Goal: Task Accomplishment & Management: Manage account settings

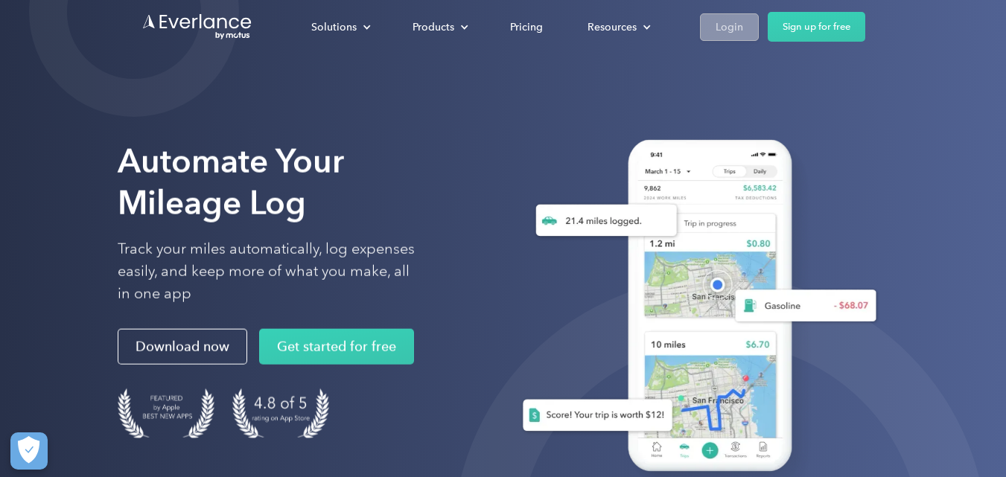
click at [736, 22] on div "Login" at bounding box center [730, 27] width 28 height 19
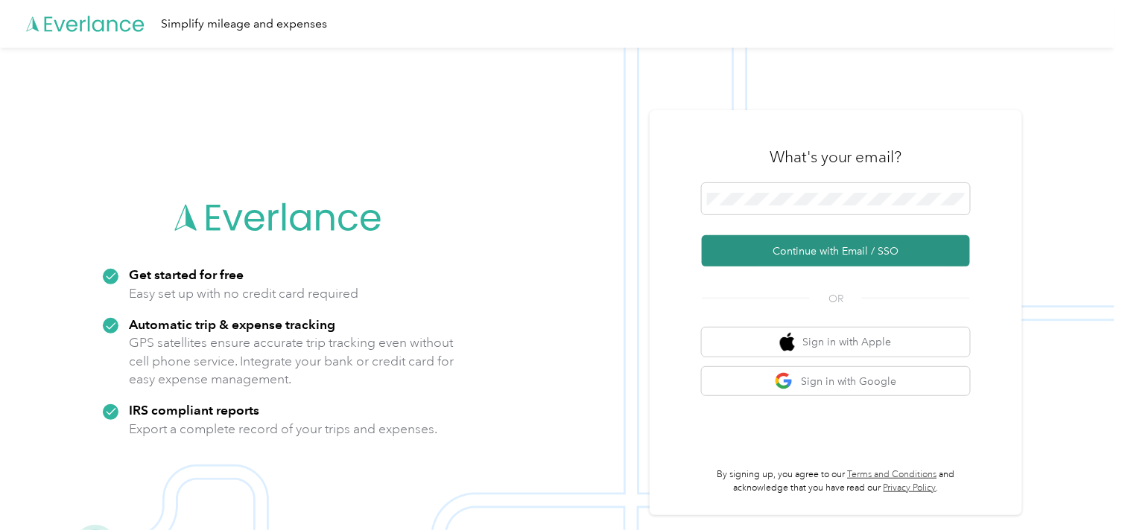
click at [832, 250] on button "Continue with Email / SSO" at bounding box center [836, 250] width 268 height 31
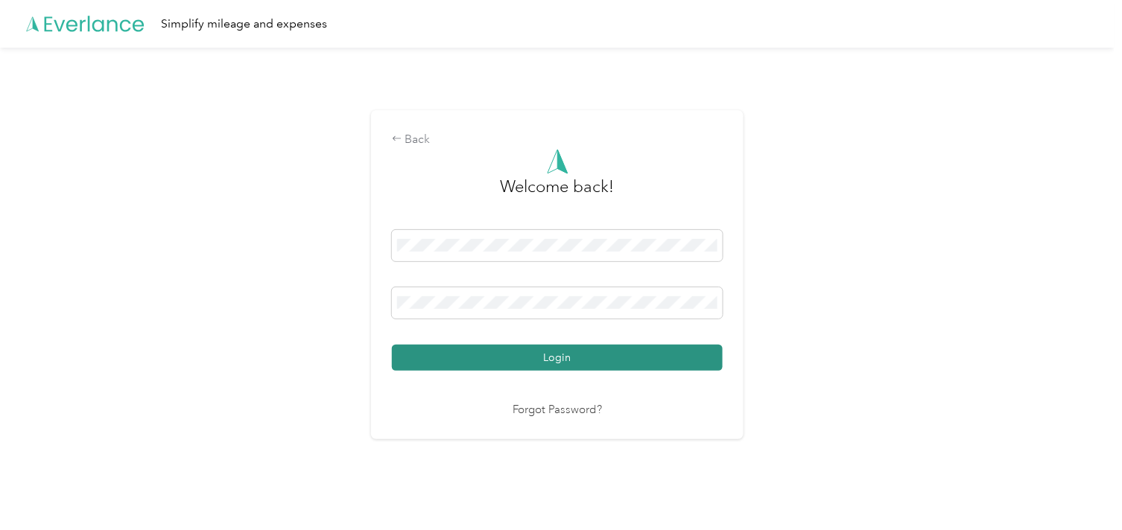
click at [554, 354] on button "Login" at bounding box center [557, 358] width 331 height 26
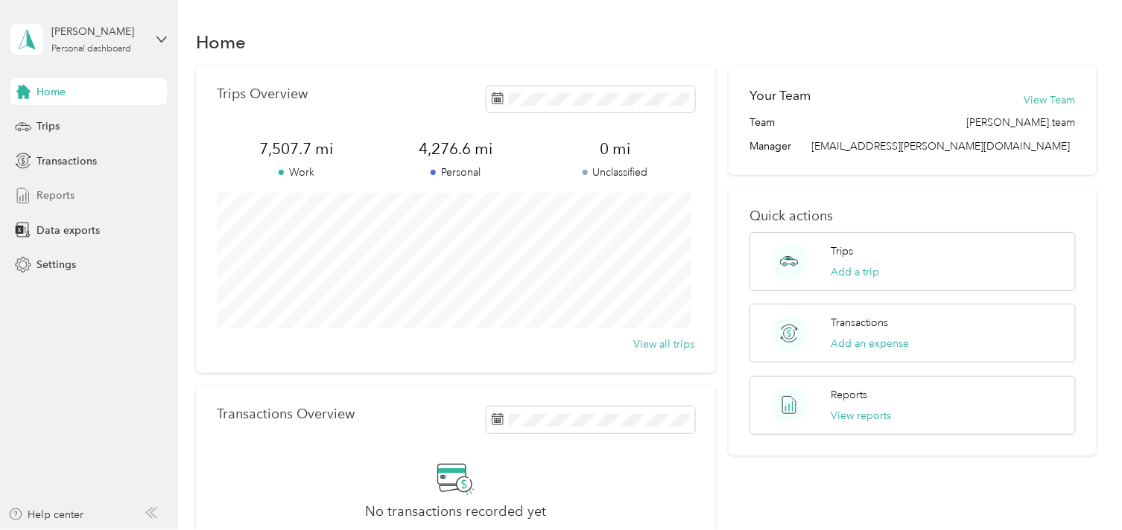
click at [63, 196] on span "Reports" at bounding box center [55, 196] width 38 height 16
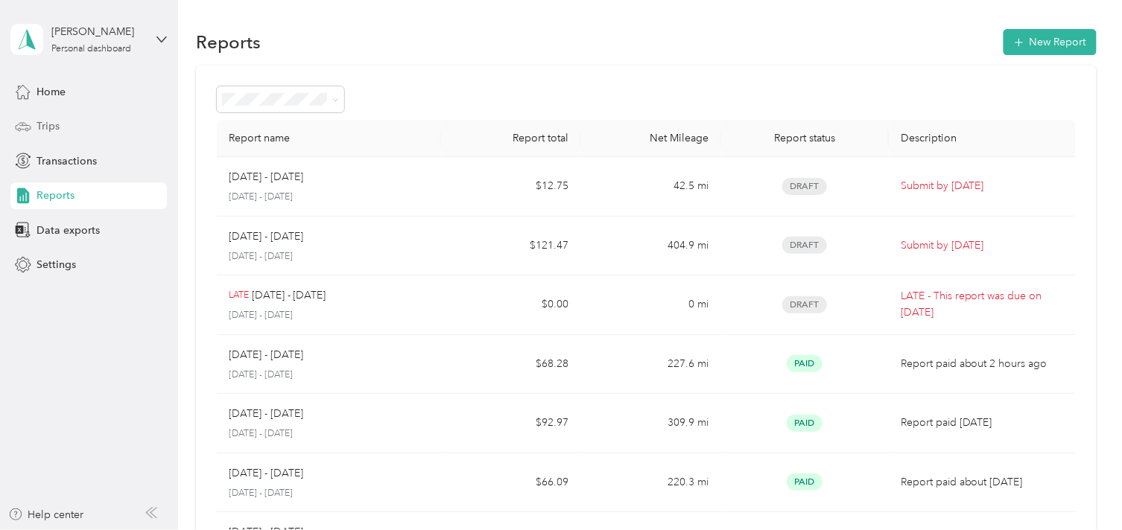
click at [50, 122] on span "Trips" at bounding box center [47, 126] width 23 height 16
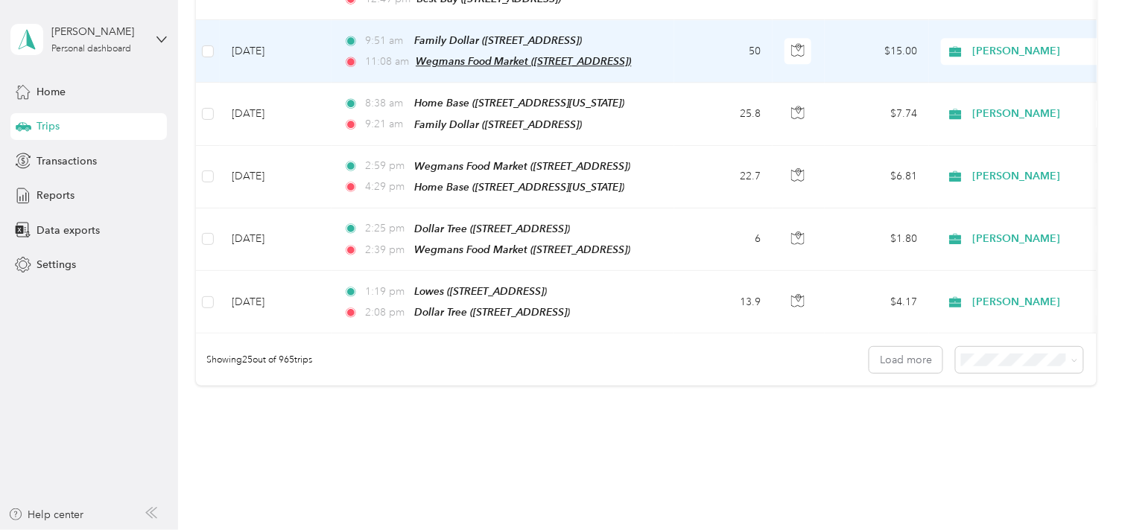
scroll to position [1523, 0]
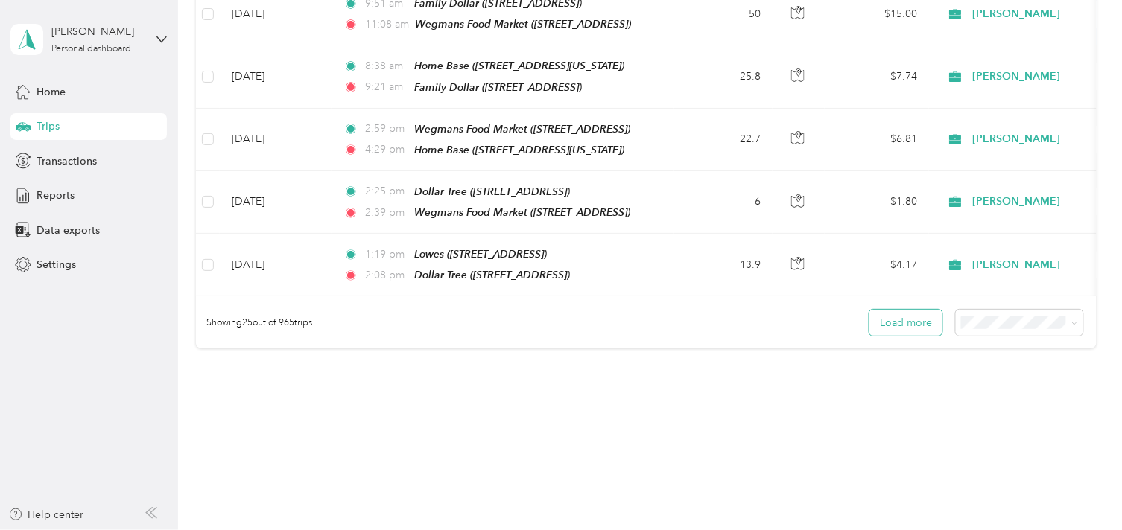
click at [912, 310] on button "Load more" at bounding box center [905, 323] width 73 height 26
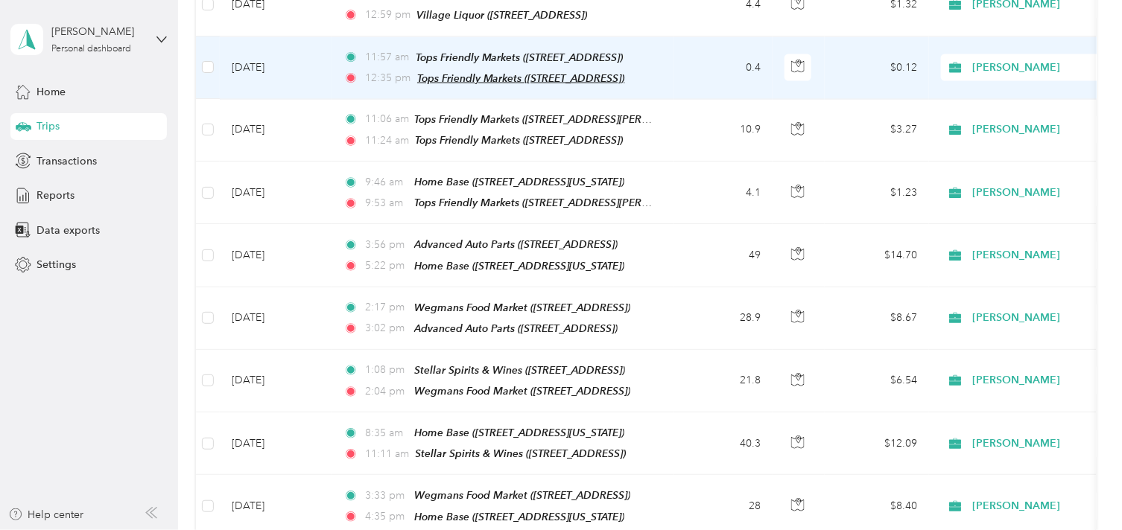
scroll to position [3055, 0]
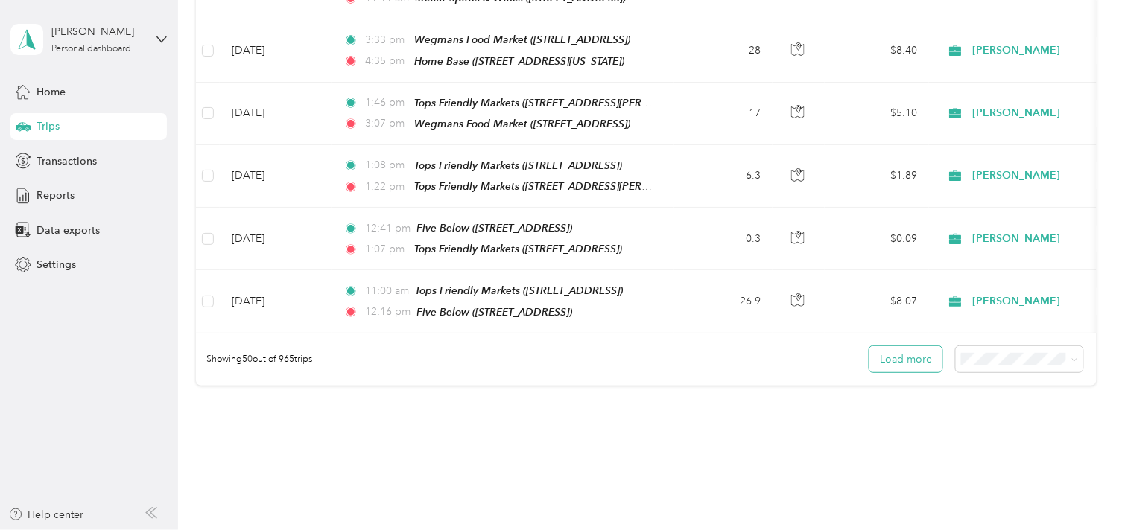
click at [909, 346] on button "Load more" at bounding box center [905, 359] width 73 height 26
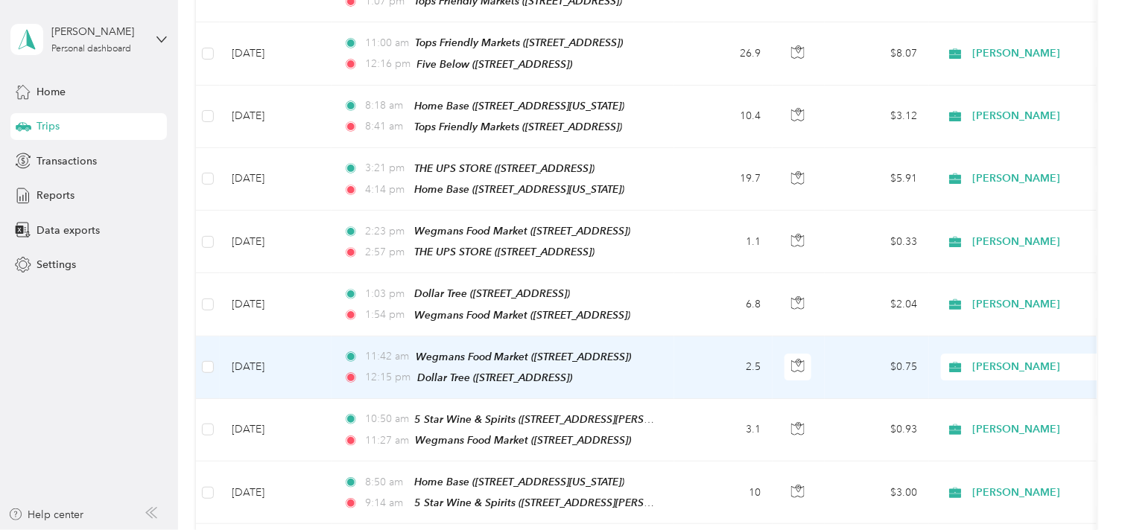
scroll to position [3220, 0]
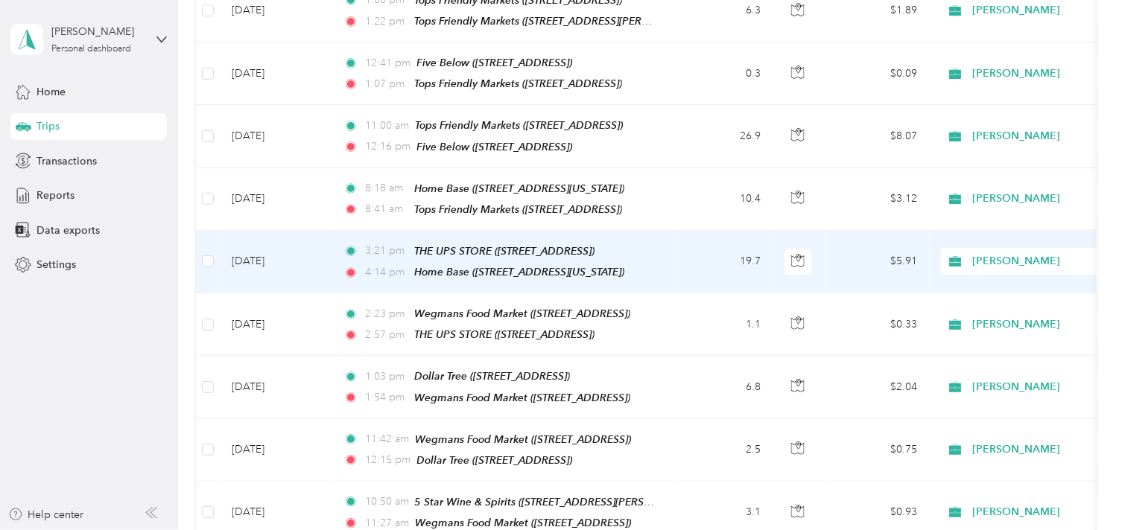
click at [988, 253] on span "[PERSON_NAME]" at bounding box center [1041, 261] width 136 height 16
click at [981, 236] on span "Personal" at bounding box center [1043, 234] width 138 height 16
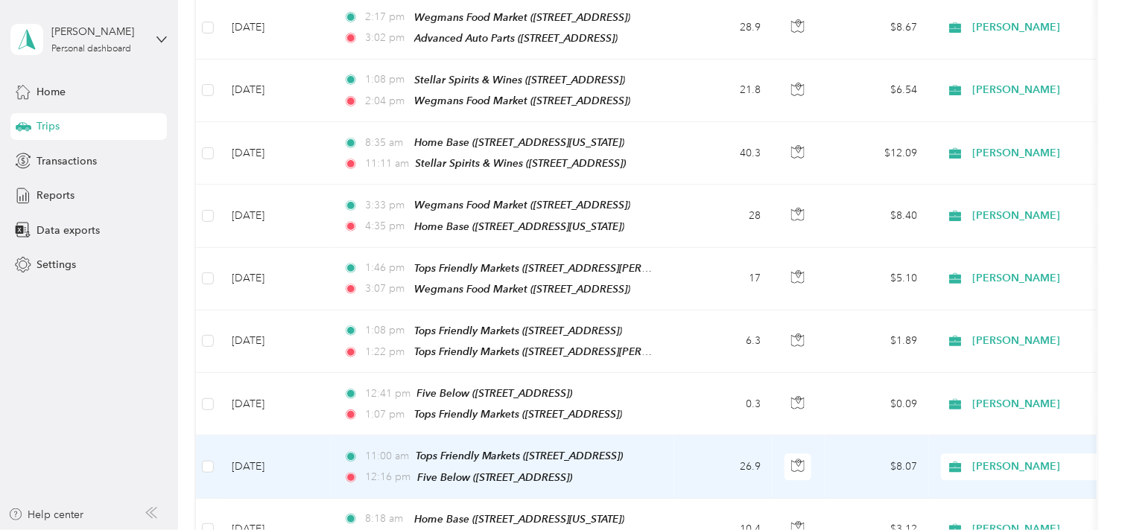
scroll to position [2806, 0]
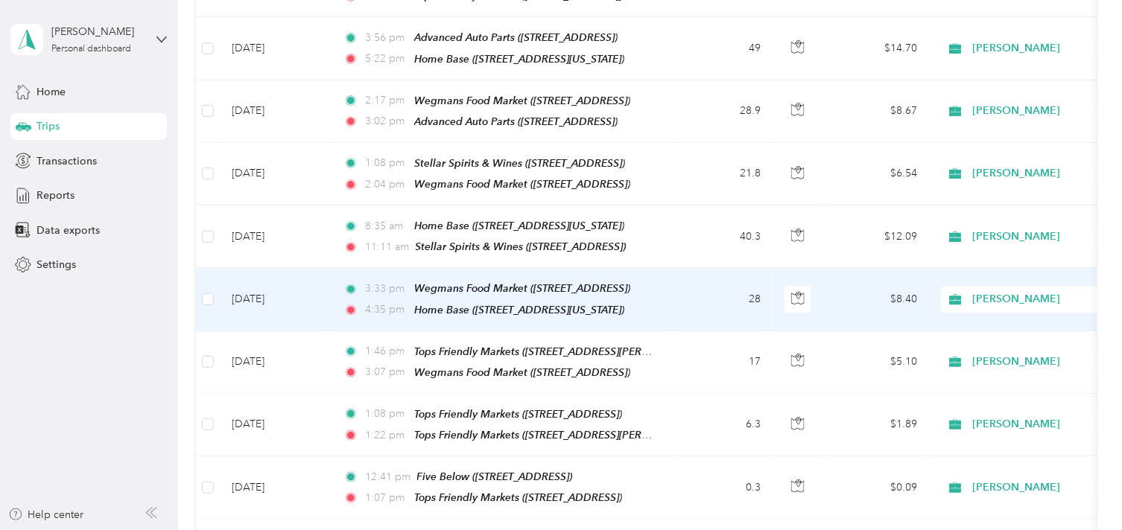
click at [988, 291] on span "[PERSON_NAME]" at bounding box center [1041, 299] width 136 height 16
click at [983, 282] on span "Personal" at bounding box center [1043, 286] width 138 height 16
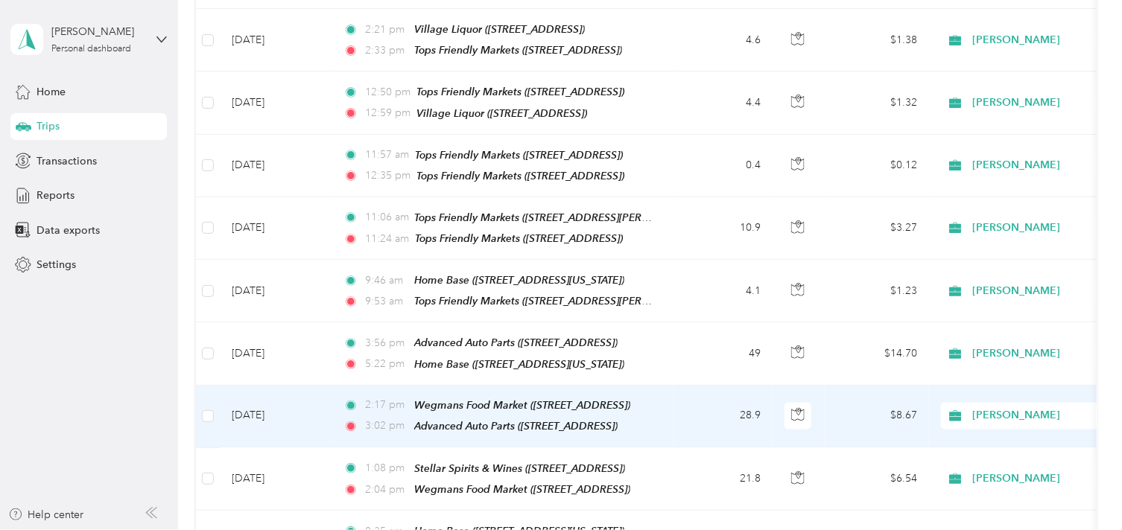
scroll to position [2476, 0]
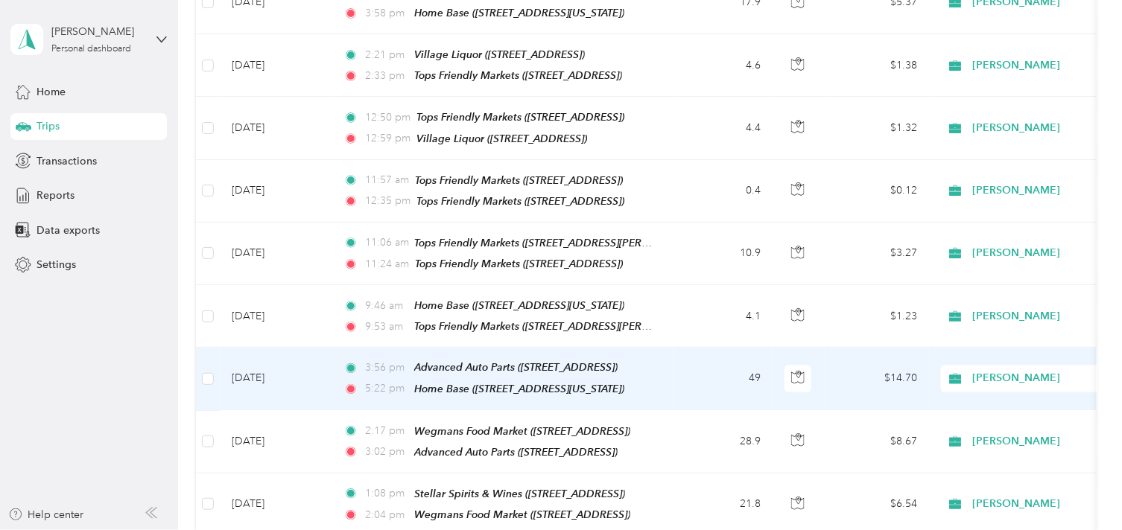
click at [979, 371] on span "[PERSON_NAME]" at bounding box center [1041, 379] width 136 height 16
click at [979, 369] on span "Personal" at bounding box center [1043, 372] width 138 height 16
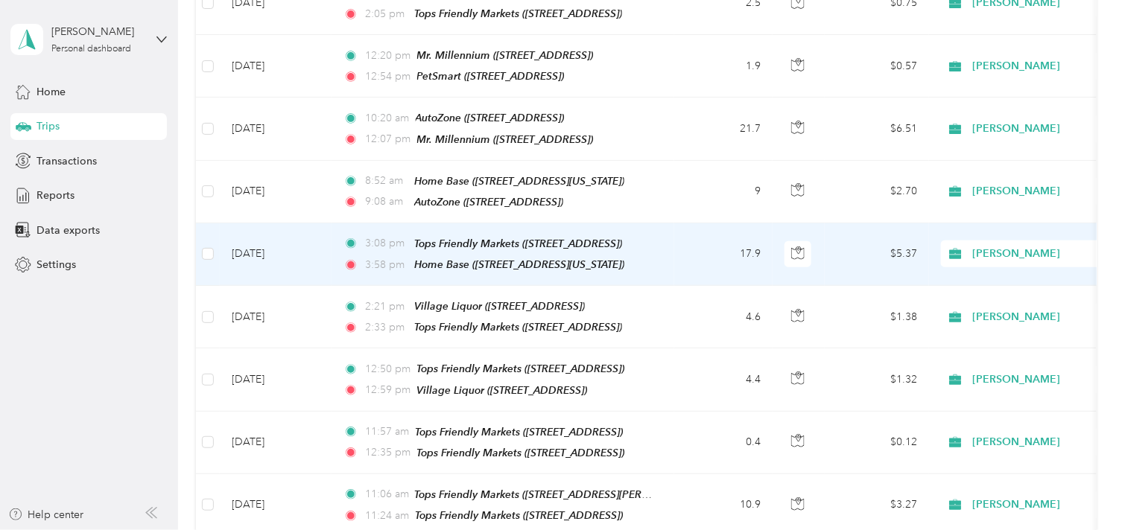
scroll to position [2228, 0]
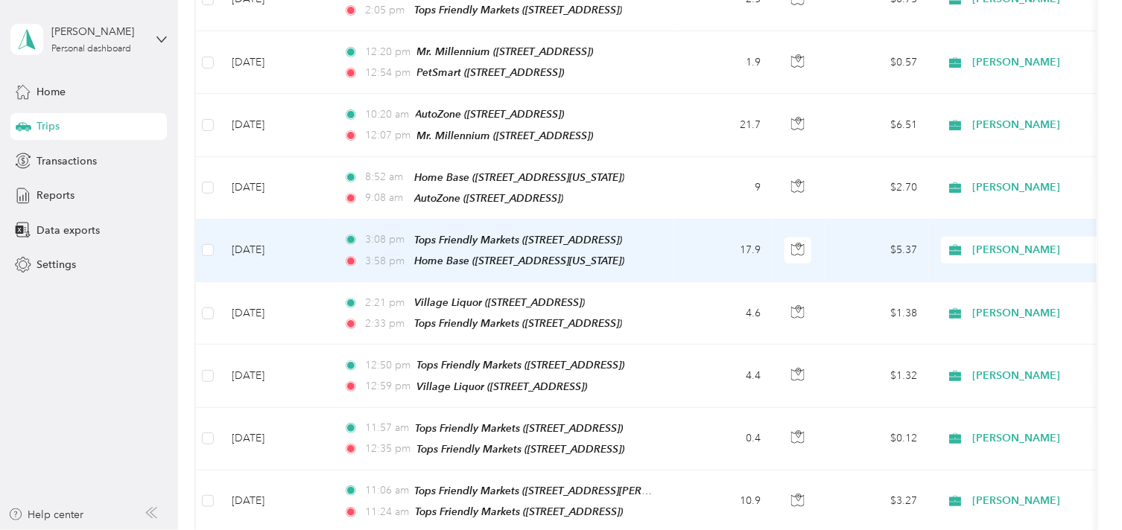
click at [976, 242] on span "[PERSON_NAME]" at bounding box center [1041, 250] width 136 height 16
click at [982, 254] on span "Personal" at bounding box center [1043, 253] width 138 height 16
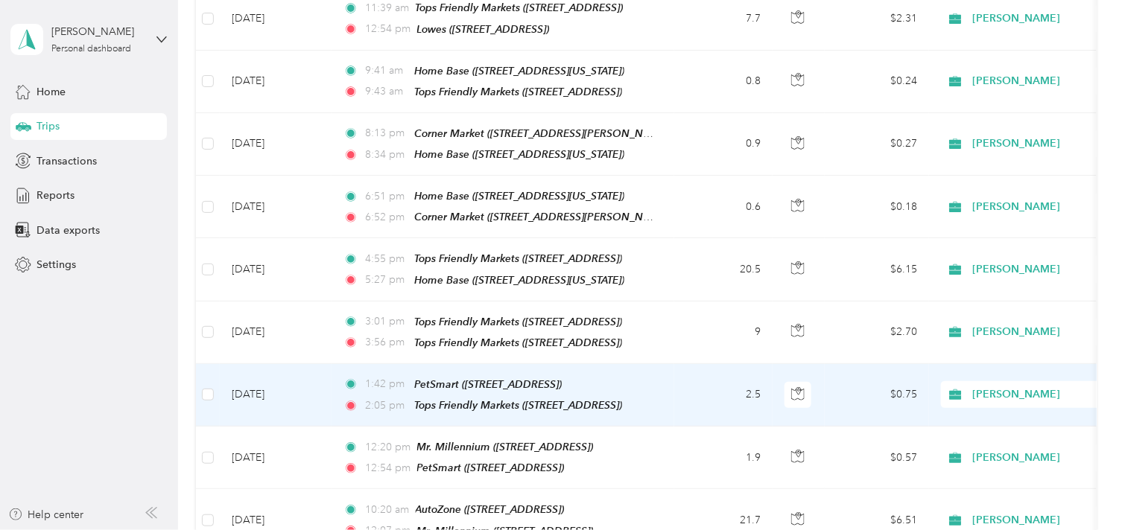
scroll to position [1813, 0]
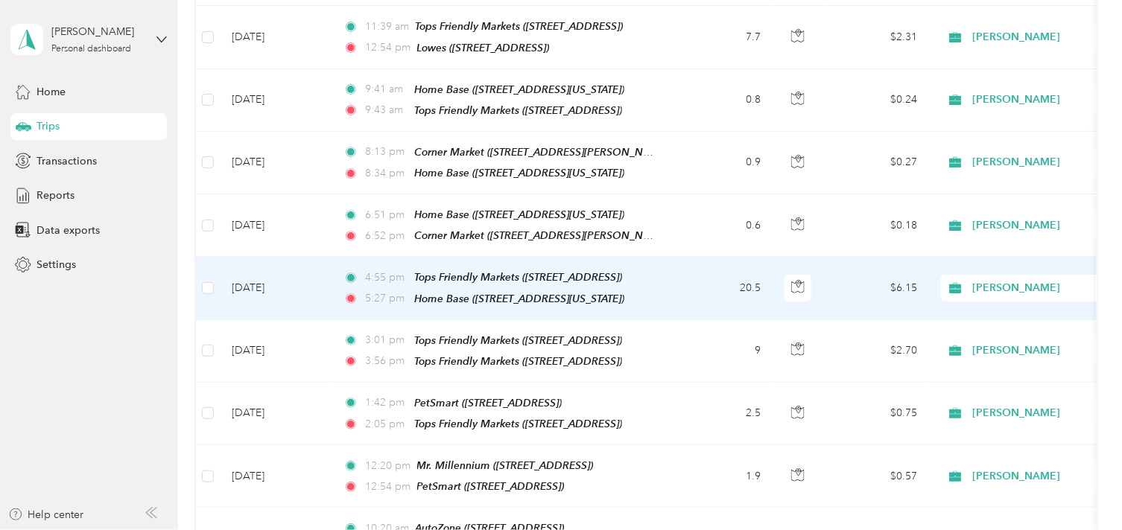
click at [990, 280] on span "[PERSON_NAME]" at bounding box center [1041, 288] width 136 height 16
click at [979, 296] on span "Personal" at bounding box center [1043, 299] width 138 height 16
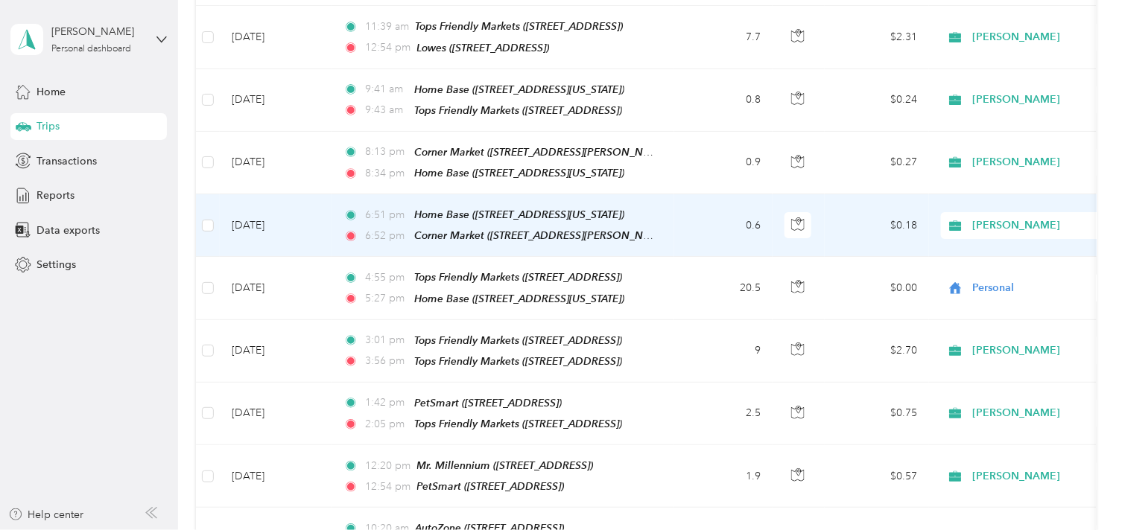
click at [993, 217] on span "[PERSON_NAME]" at bounding box center [1041, 225] width 136 height 16
click at [996, 241] on li "Personal" at bounding box center [1030, 237] width 185 height 26
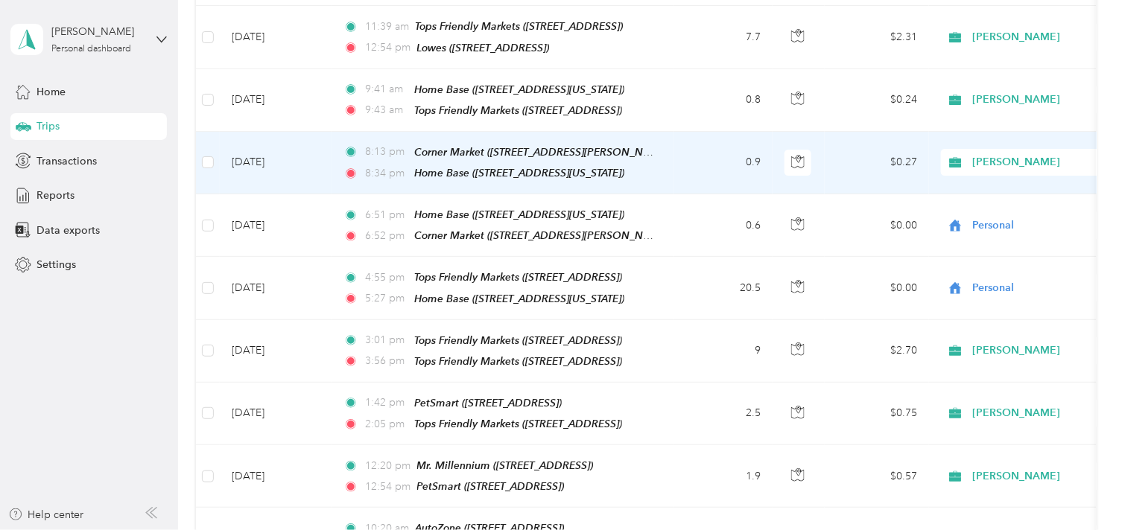
click at [987, 154] on span "[PERSON_NAME]" at bounding box center [1041, 162] width 136 height 16
click at [991, 177] on li "Personal" at bounding box center [1030, 172] width 185 height 26
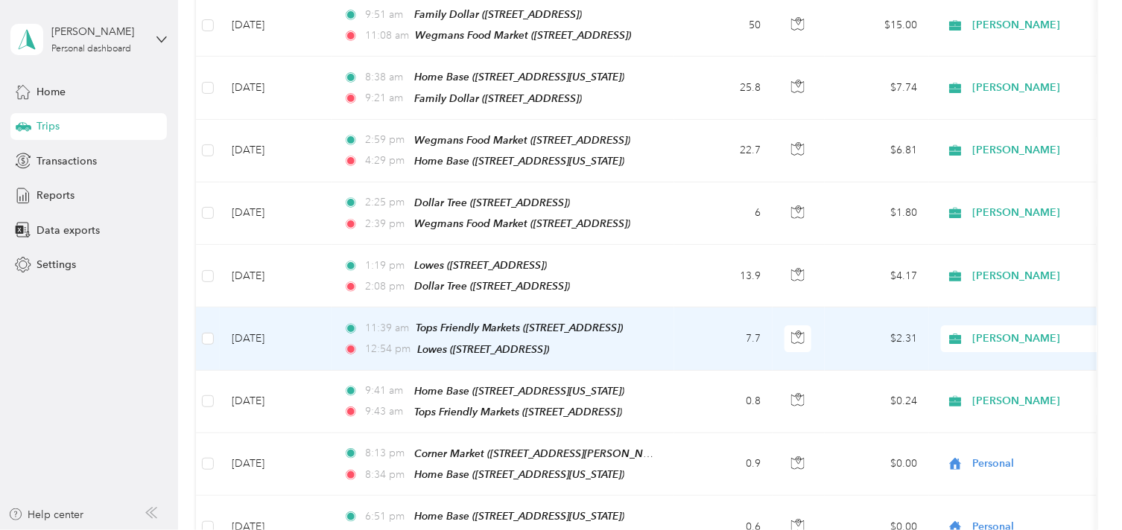
scroll to position [1483, 0]
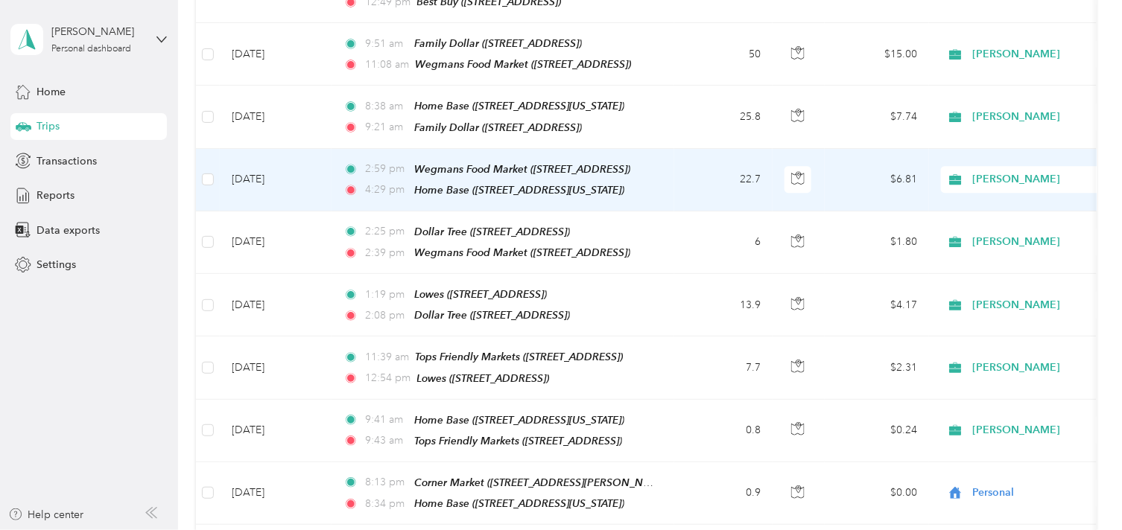
click at [979, 171] on span "[PERSON_NAME]" at bounding box center [1041, 179] width 136 height 16
click at [979, 195] on span "Personal" at bounding box center [1043, 201] width 138 height 16
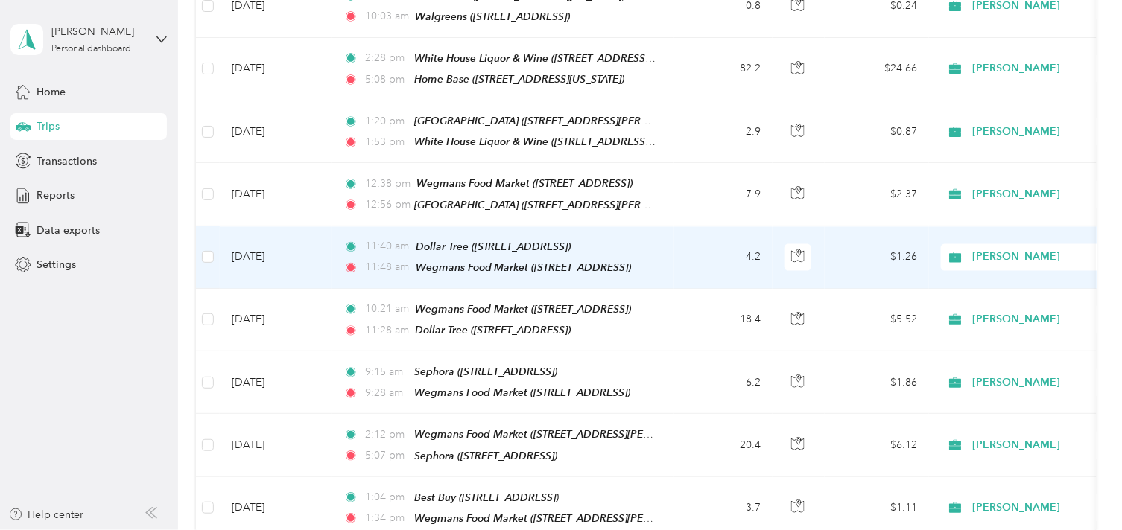
scroll to position [986, 0]
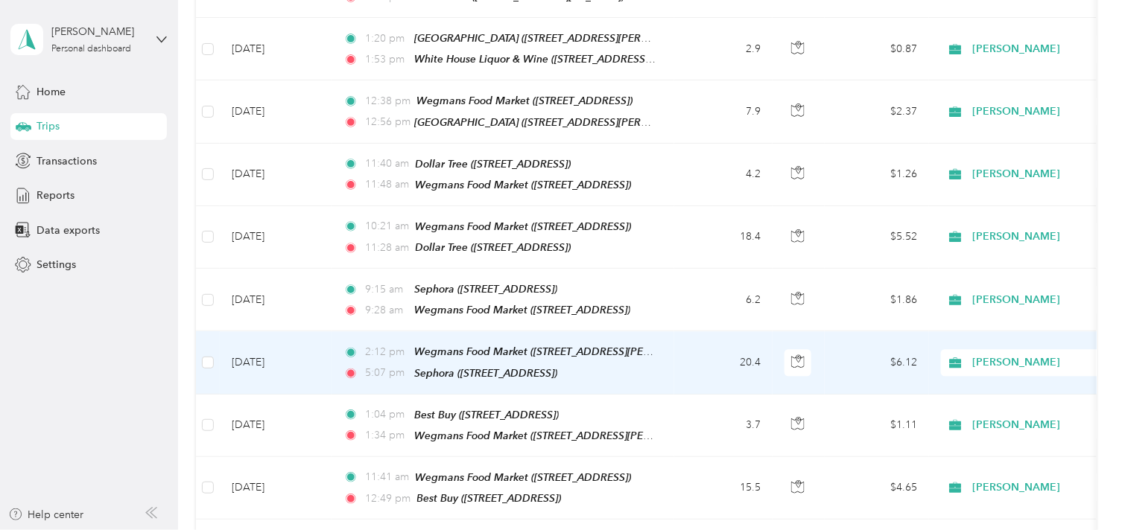
click at [990, 354] on span "[PERSON_NAME]" at bounding box center [1041, 362] width 136 height 16
click at [984, 389] on span "Personal" at bounding box center [1043, 390] width 138 height 16
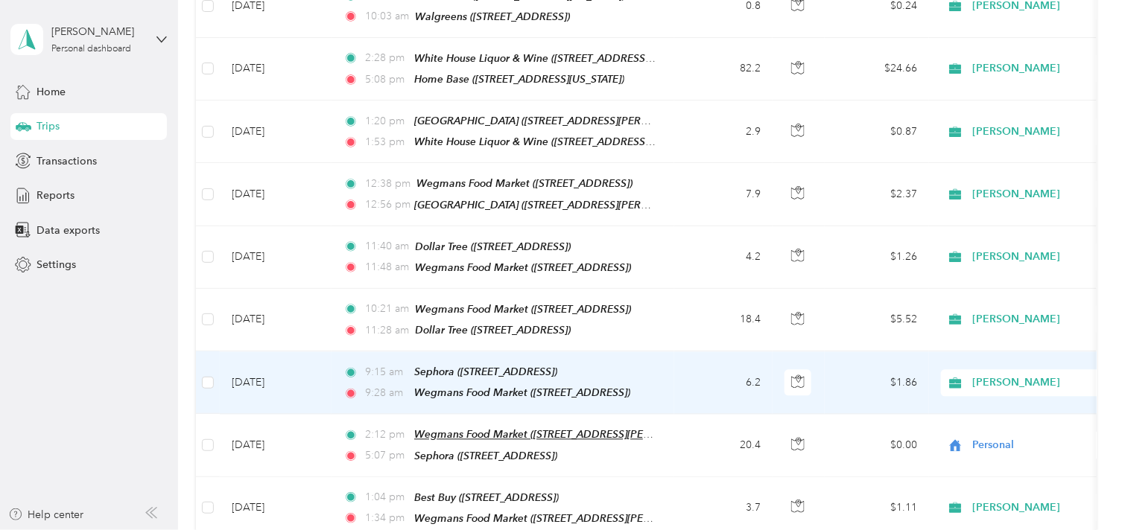
scroll to position [821, 0]
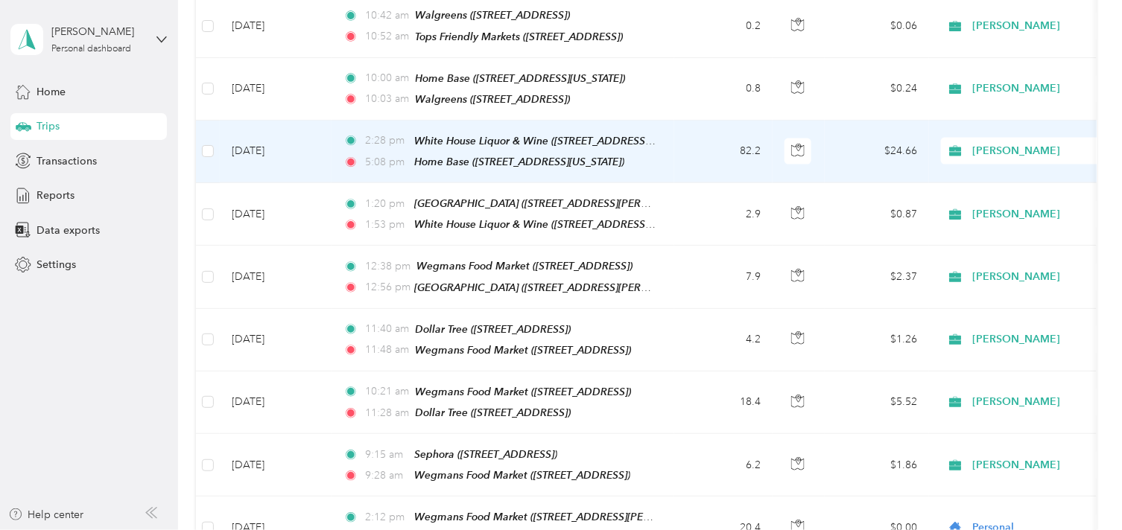
click at [996, 143] on span "[PERSON_NAME]" at bounding box center [1041, 151] width 136 height 16
click at [993, 188] on span "Personal" at bounding box center [1043, 189] width 138 height 16
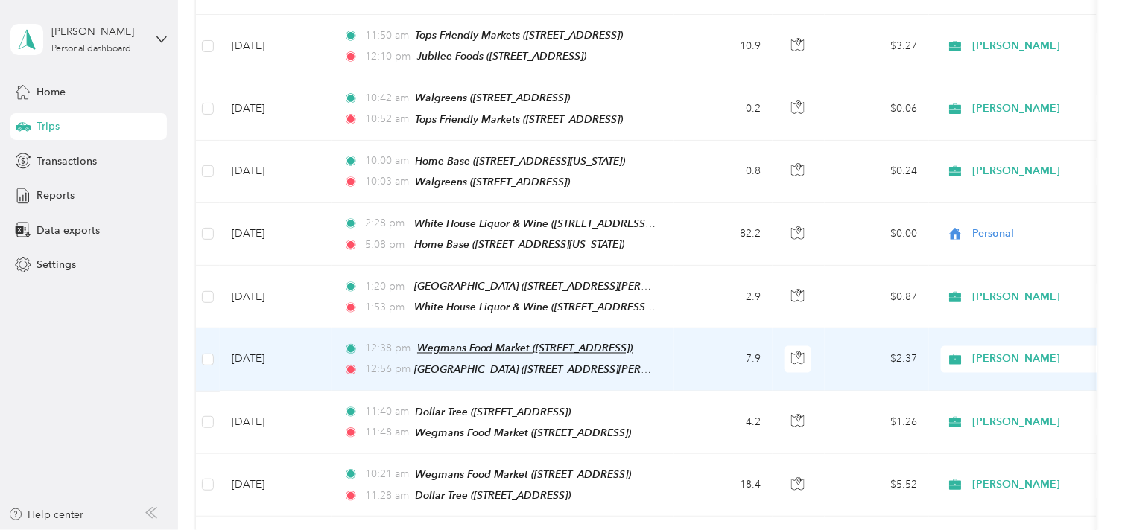
scroll to position [655, 0]
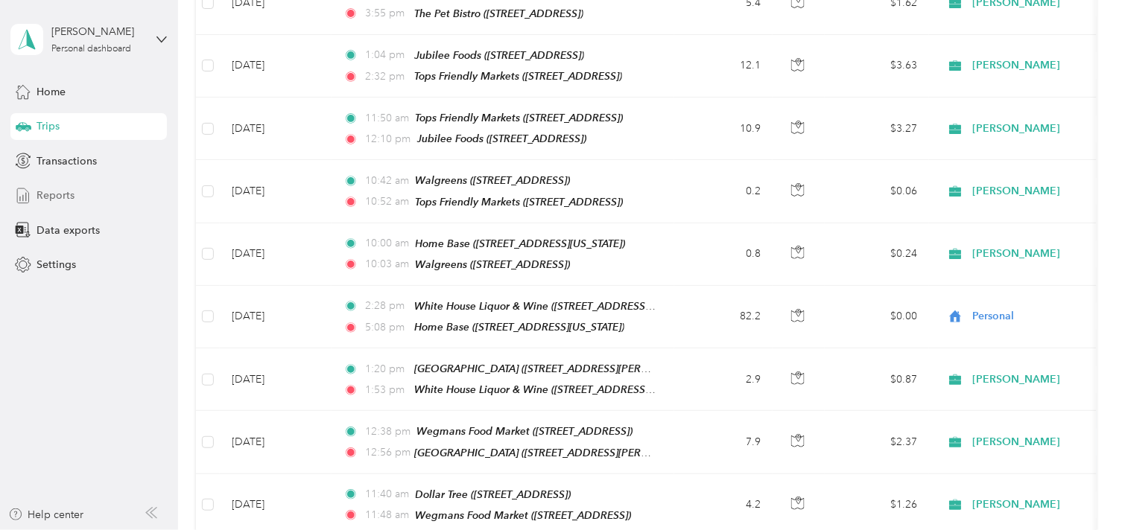
click at [57, 197] on span "Reports" at bounding box center [55, 196] width 38 height 16
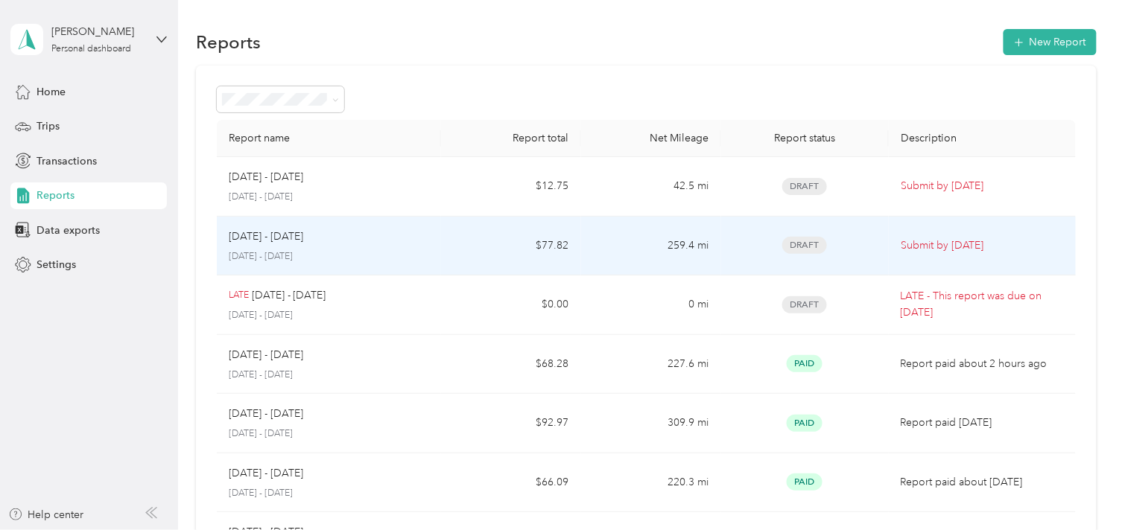
click at [381, 250] on p "[DATE] - [DATE]" at bounding box center [329, 256] width 200 height 13
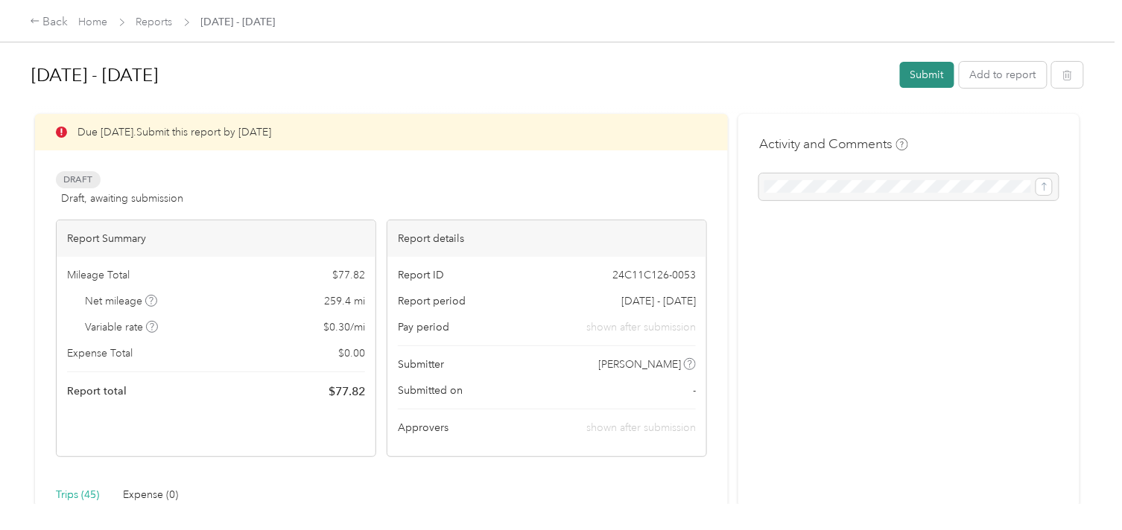
click at [921, 68] on button "Submit" at bounding box center [927, 75] width 54 height 26
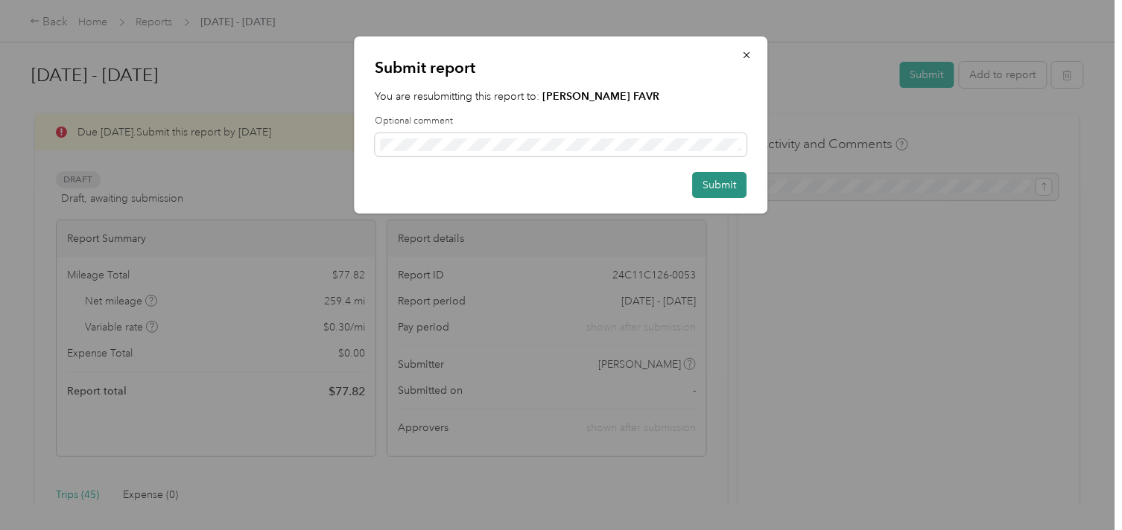
click at [728, 182] on button "Submit" at bounding box center [720, 185] width 54 height 26
